Goal: Information Seeking & Learning: Learn about a topic

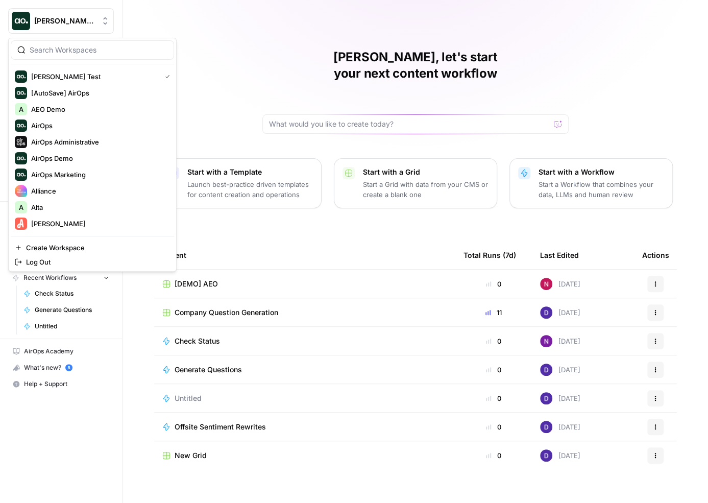
click at [78, 23] on span "Dillon Test" at bounding box center [65, 21] width 62 height 10
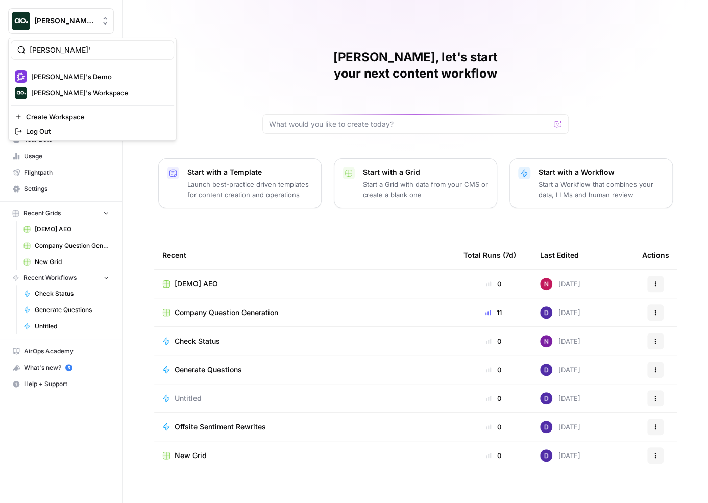
type input "nick'"
click at [76, 93] on span "[PERSON_NAME]'s Workspace" at bounding box center [98, 93] width 135 height 10
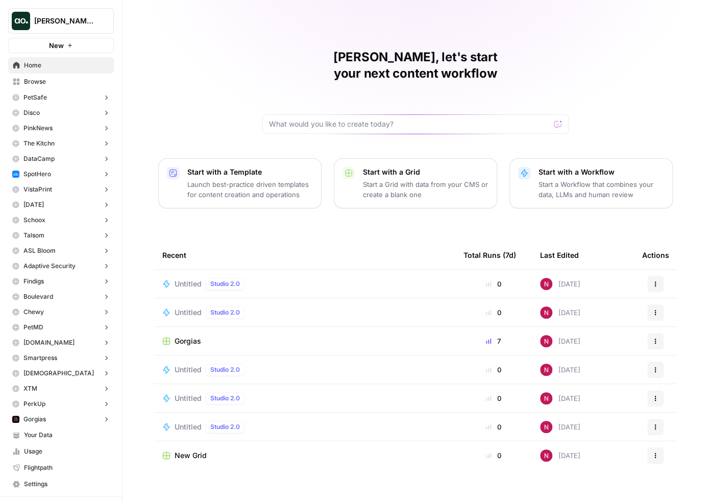
click at [84, 97] on button "PetSafe" at bounding box center [61, 97] width 106 height 15
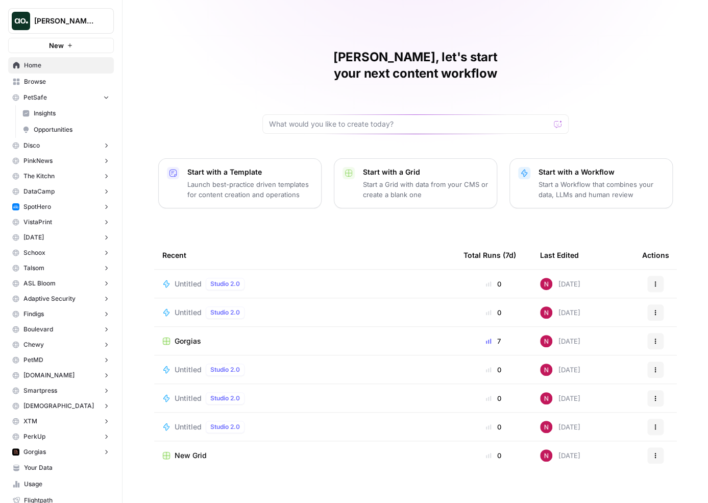
click at [74, 114] on span "Insights" at bounding box center [72, 113] width 76 height 9
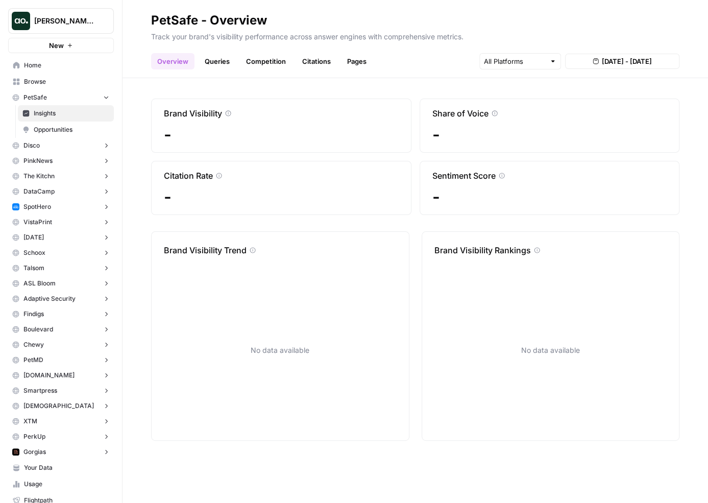
click at [79, 133] on link "Opportunities" at bounding box center [66, 129] width 96 height 16
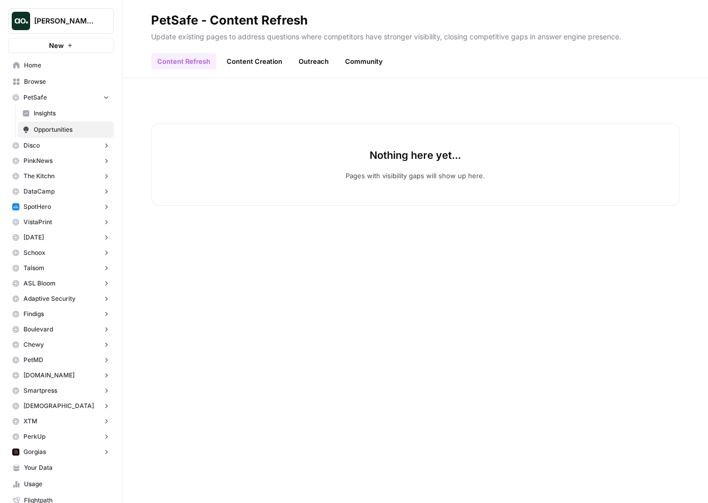
click at [263, 66] on link "Content Creation" at bounding box center [254, 61] width 68 height 16
click at [330, 65] on link "Outreach" at bounding box center [313, 61] width 42 height 16
click at [365, 67] on link "Community" at bounding box center [364, 61] width 50 height 16
click at [201, 59] on link "Content Refresh" at bounding box center [183, 61] width 65 height 16
click at [54, 112] on span "Insights" at bounding box center [72, 113] width 76 height 9
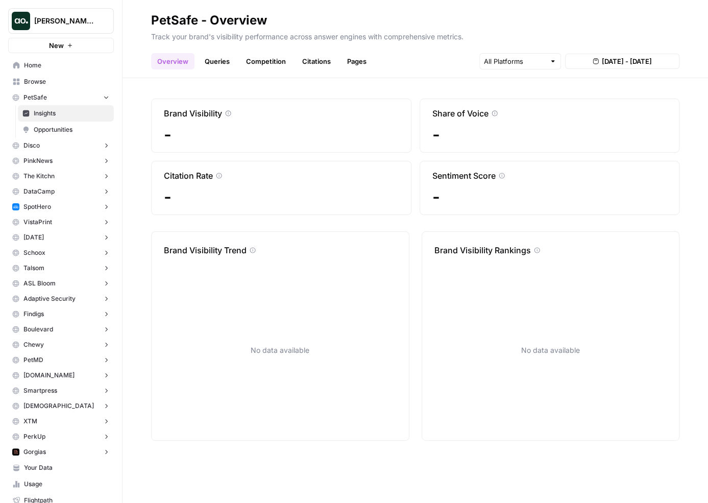
click at [54, 207] on button "SpotHero" at bounding box center [61, 206] width 106 height 15
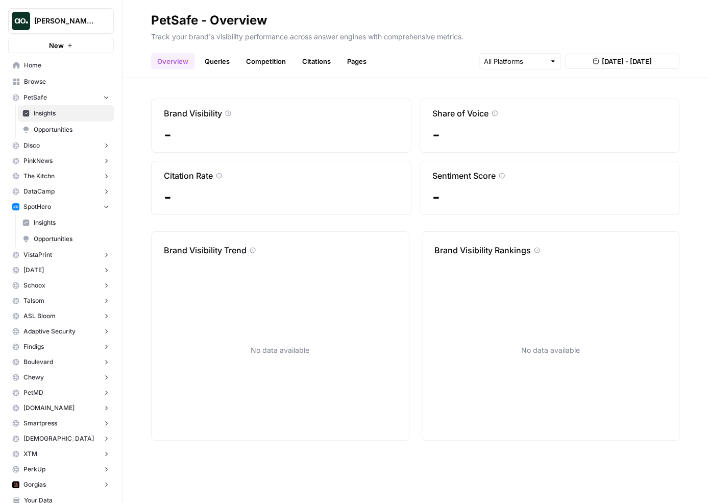
click at [58, 231] on link "Opportunities" at bounding box center [66, 239] width 96 height 16
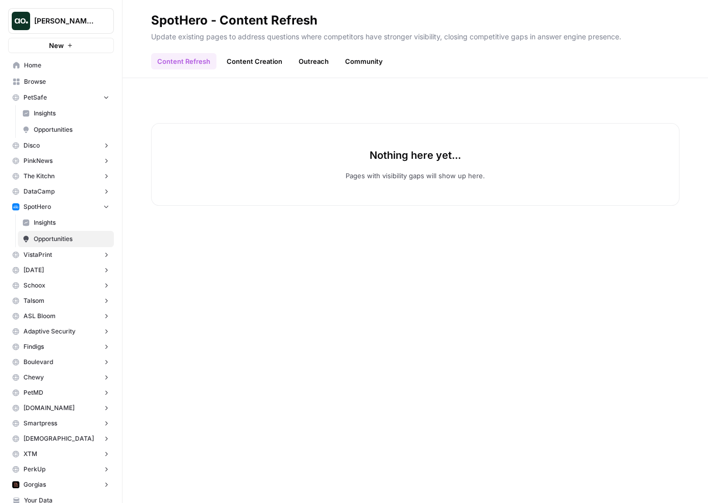
click at [59, 223] on span "Insights" at bounding box center [72, 222] width 76 height 9
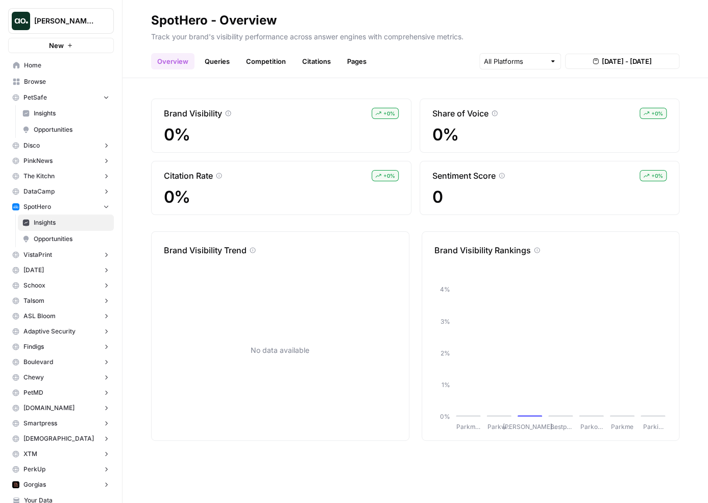
click at [81, 23] on span "[PERSON_NAME]'s Workspace" at bounding box center [65, 21] width 62 height 10
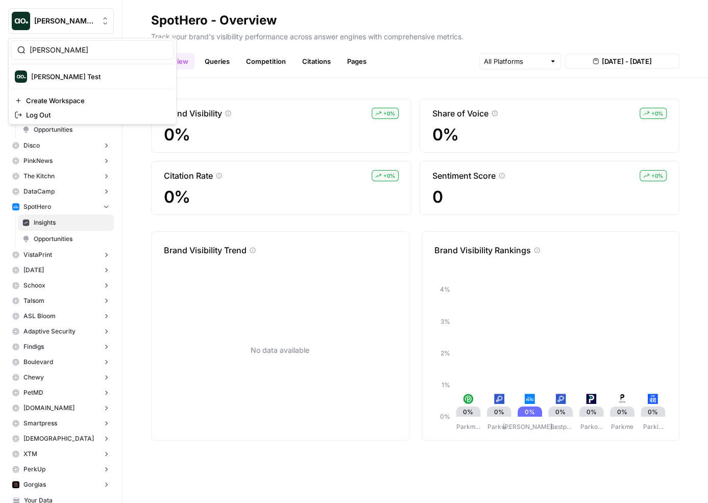
type input "dill"
click at [84, 75] on span "Dillon Test" at bounding box center [98, 76] width 135 height 10
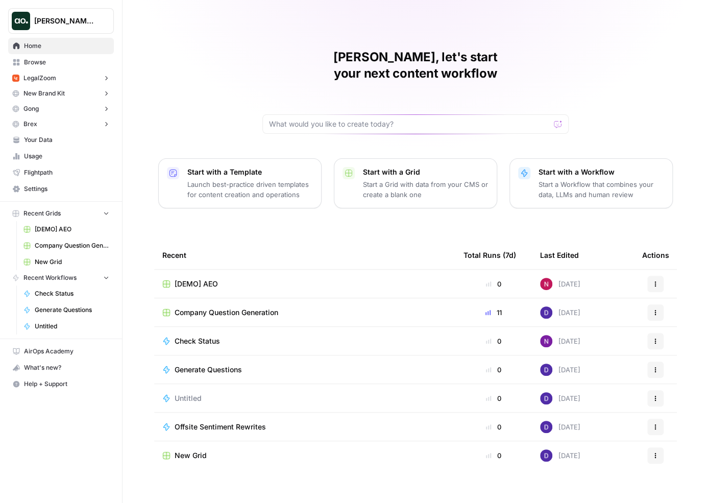
click at [58, 76] on button "LegalZoom" at bounding box center [61, 77] width 106 height 15
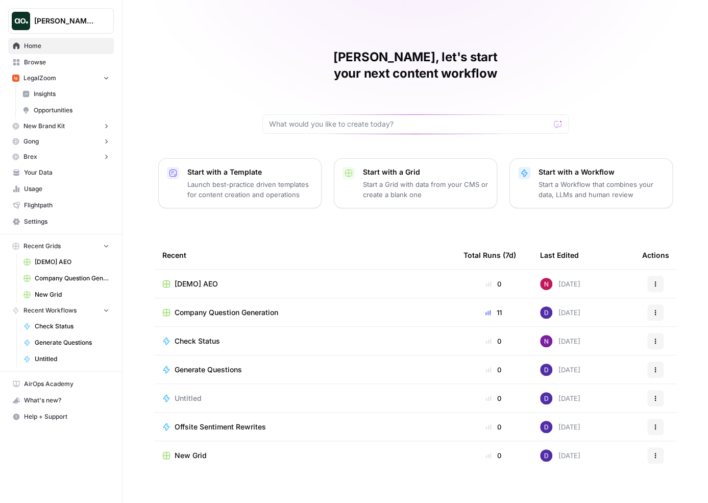
click at [73, 92] on span "Insights" at bounding box center [72, 93] width 76 height 9
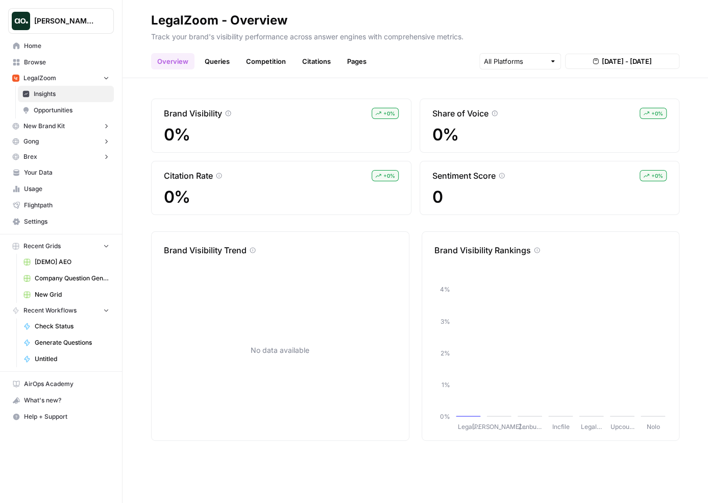
click at [79, 110] on span "Opportunities" at bounding box center [72, 110] width 76 height 9
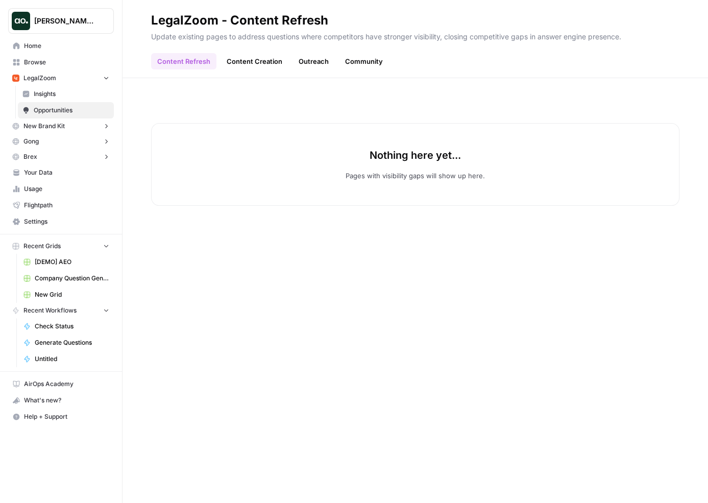
click at [74, 95] on span "Insights" at bounding box center [72, 93] width 76 height 9
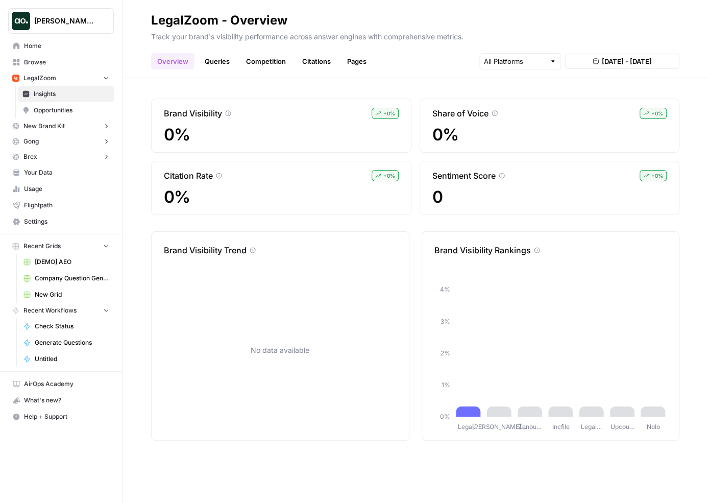
click at [71, 79] on button "LegalZoom" at bounding box center [61, 77] width 106 height 15
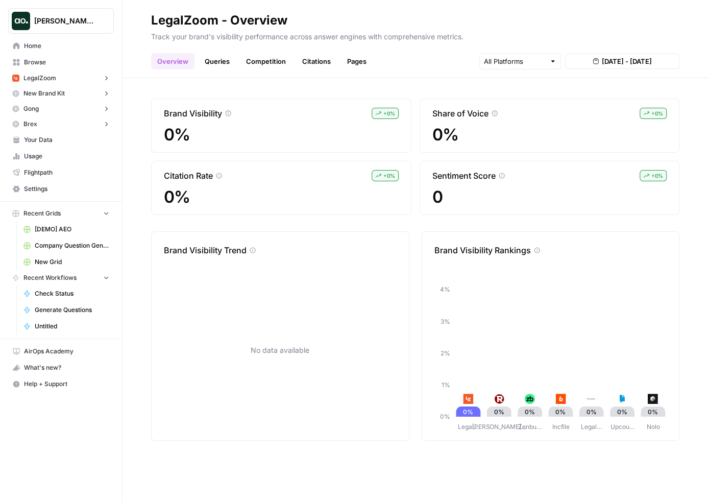
click at [70, 19] on span "Dillon Test" at bounding box center [65, 21] width 62 height 10
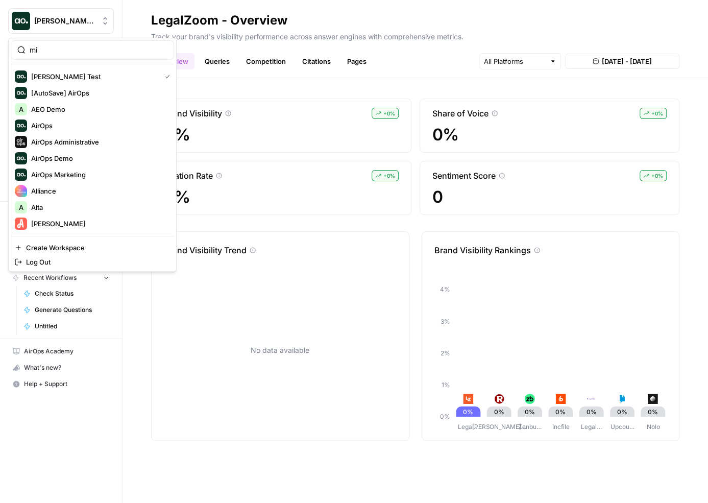
type input "m"
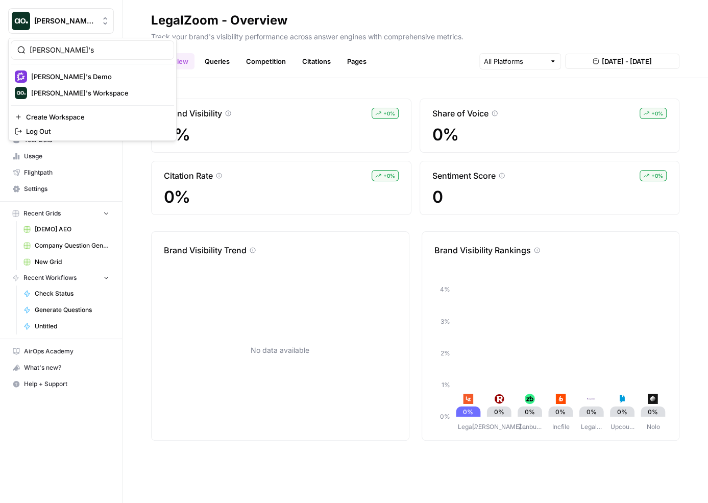
type input "nick's"
click at [95, 90] on span "[PERSON_NAME]'s Workspace" at bounding box center [98, 93] width 135 height 10
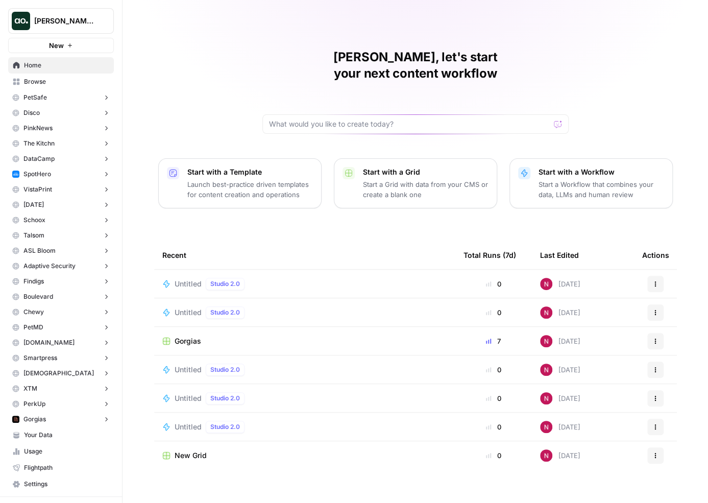
click at [87, 97] on button "PetSafe" at bounding box center [61, 97] width 106 height 15
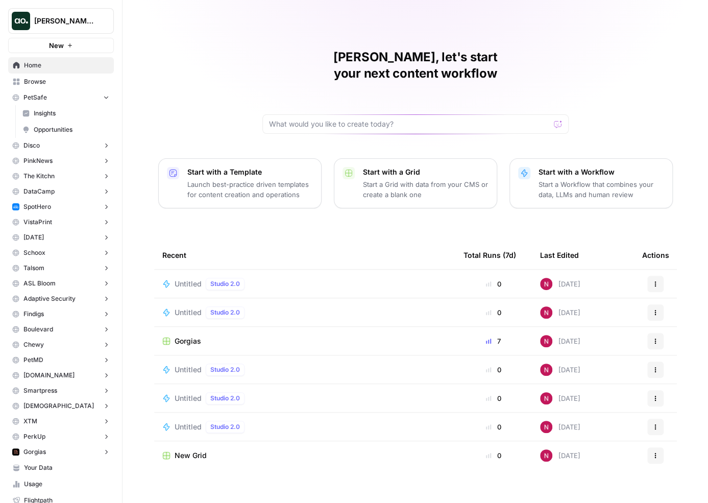
click at [86, 116] on span "Insights" at bounding box center [72, 113] width 76 height 9
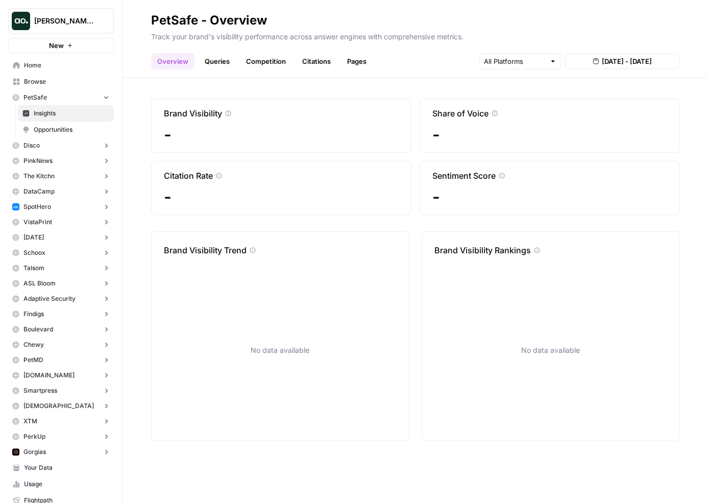
click at [66, 220] on button "VistaPrint" at bounding box center [61, 221] width 106 height 15
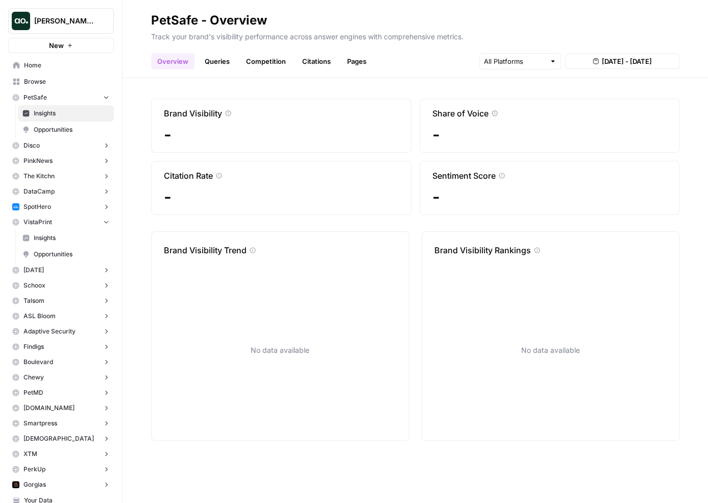
click at [64, 236] on span "Insights" at bounding box center [72, 237] width 76 height 9
click at [69, 262] on button "[DATE]" at bounding box center [61, 269] width 106 height 15
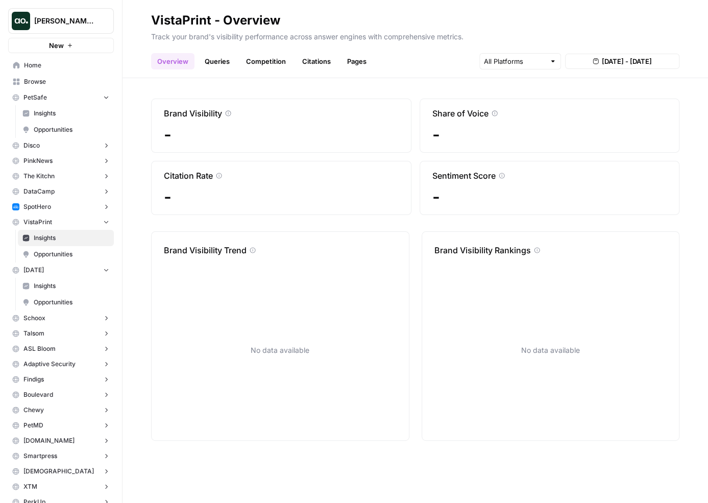
click at [65, 289] on link "Insights" at bounding box center [66, 286] width 96 height 16
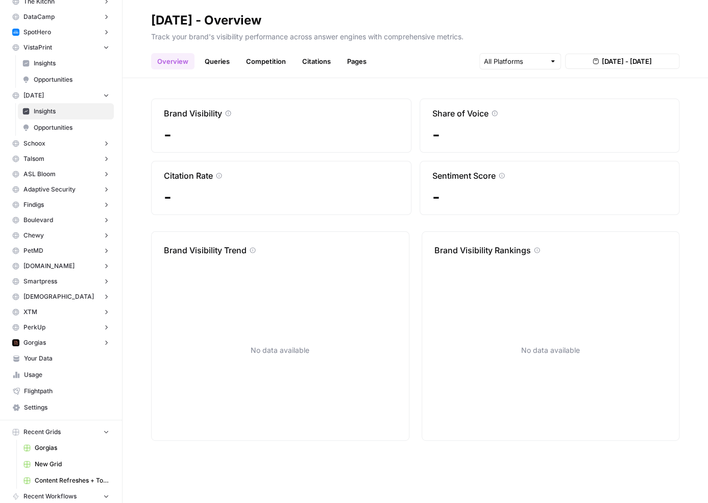
scroll to position [164, 0]
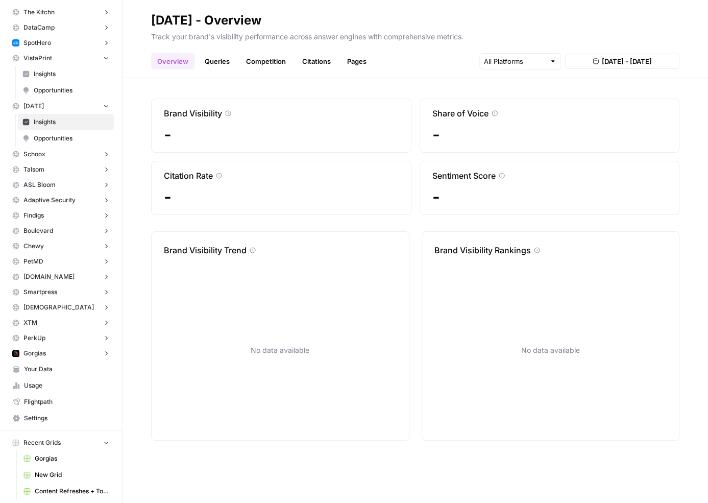
click at [44, 349] on span "Gorgias" at bounding box center [34, 352] width 22 height 9
click at [53, 364] on span "Insights" at bounding box center [72, 368] width 76 height 9
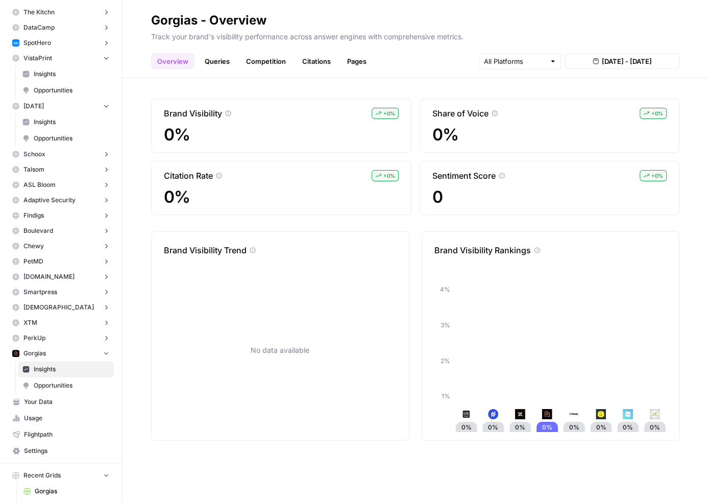
click at [59, 381] on span "Opportunities" at bounding box center [72, 385] width 76 height 9
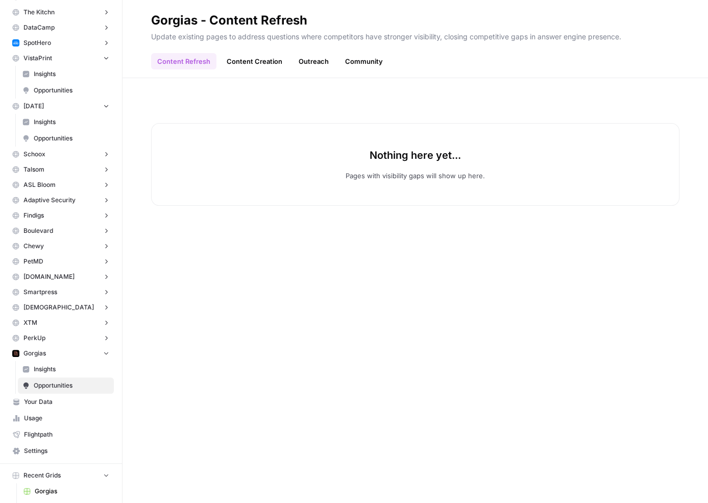
click at [61, 367] on span "Insights" at bounding box center [72, 368] width 76 height 9
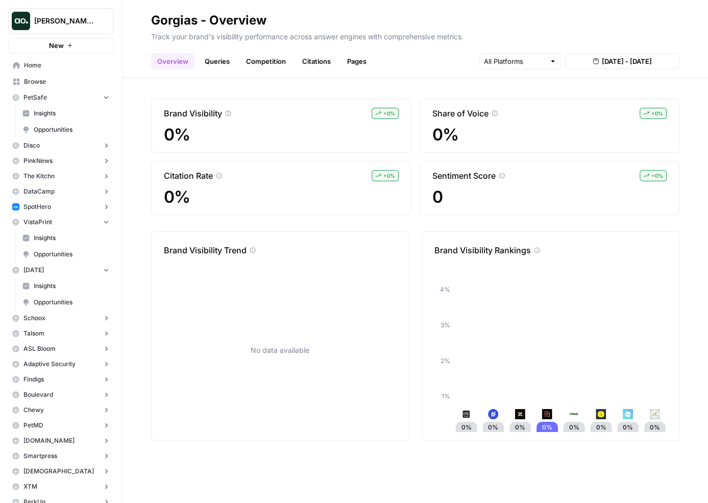
click at [60, 97] on button "PetSafe" at bounding box center [61, 97] width 106 height 15
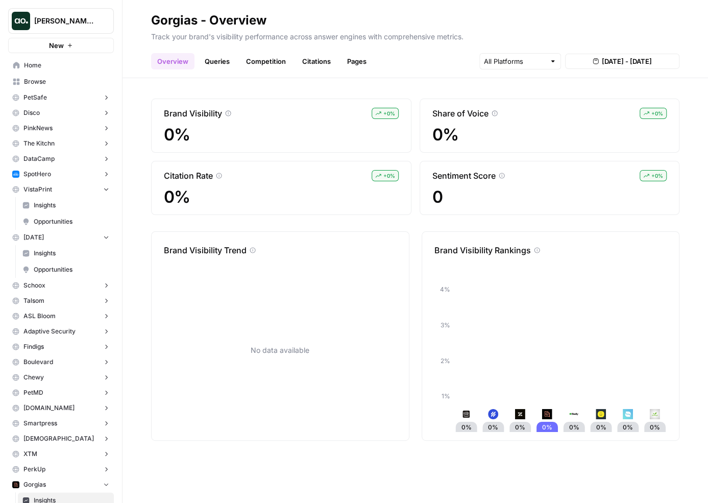
click at [59, 186] on button "VistaPrint" at bounding box center [61, 189] width 106 height 15
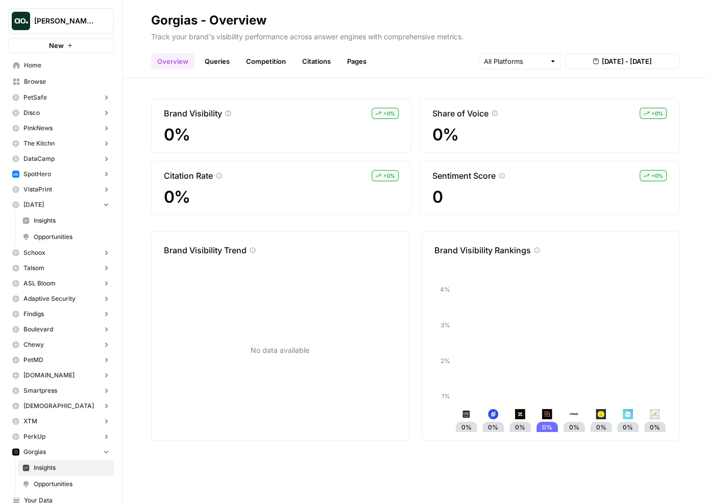
click at [56, 204] on button "[DATE]" at bounding box center [61, 204] width 106 height 15
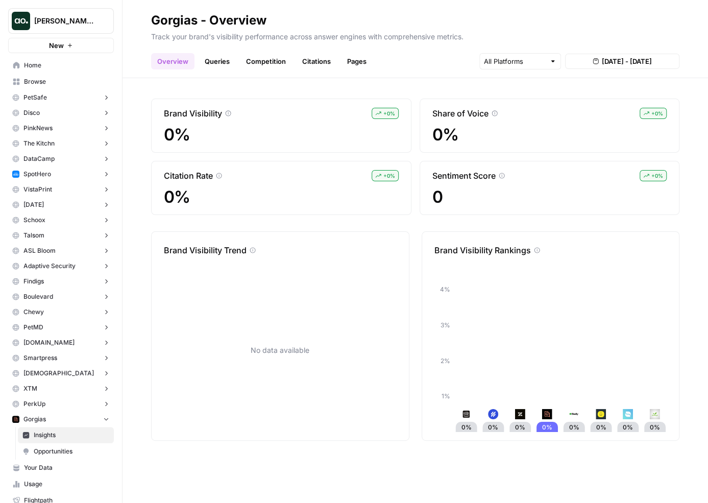
click at [50, 423] on button "Gorgias" at bounding box center [61, 418] width 106 height 15
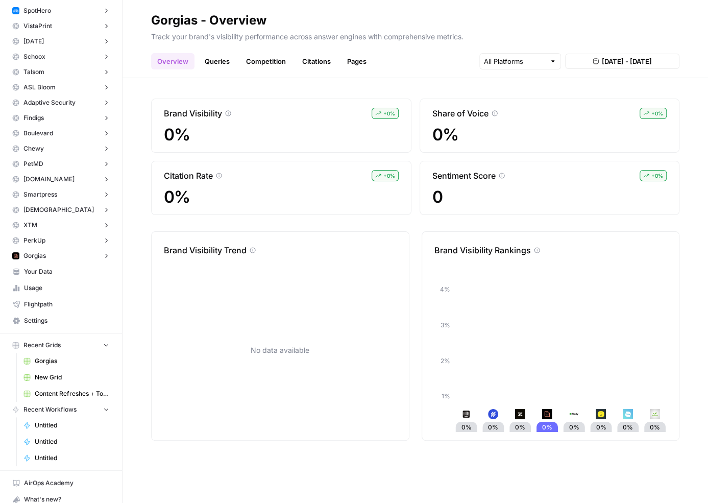
scroll to position [183, 0]
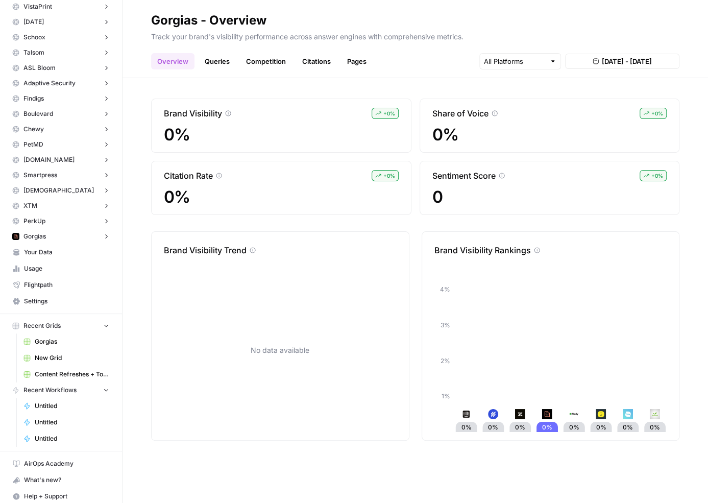
click at [84, 322] on button "Recent Grids" at bounding box center [61, 325] width 106 height 15
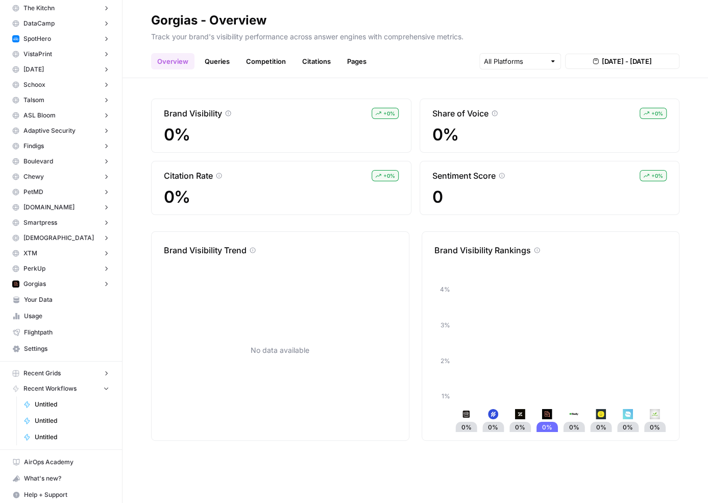
scroll to position [135, 0]
click at [82, 368] on button "Recent Grids" at bounding box center [61, 373] width 106 height 15
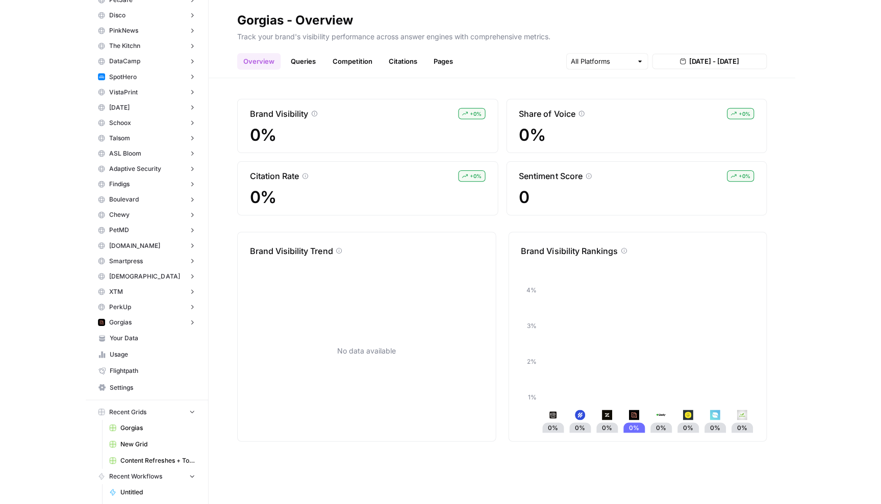
scroll to position [0, 0]
